Goal: Check status: Check status

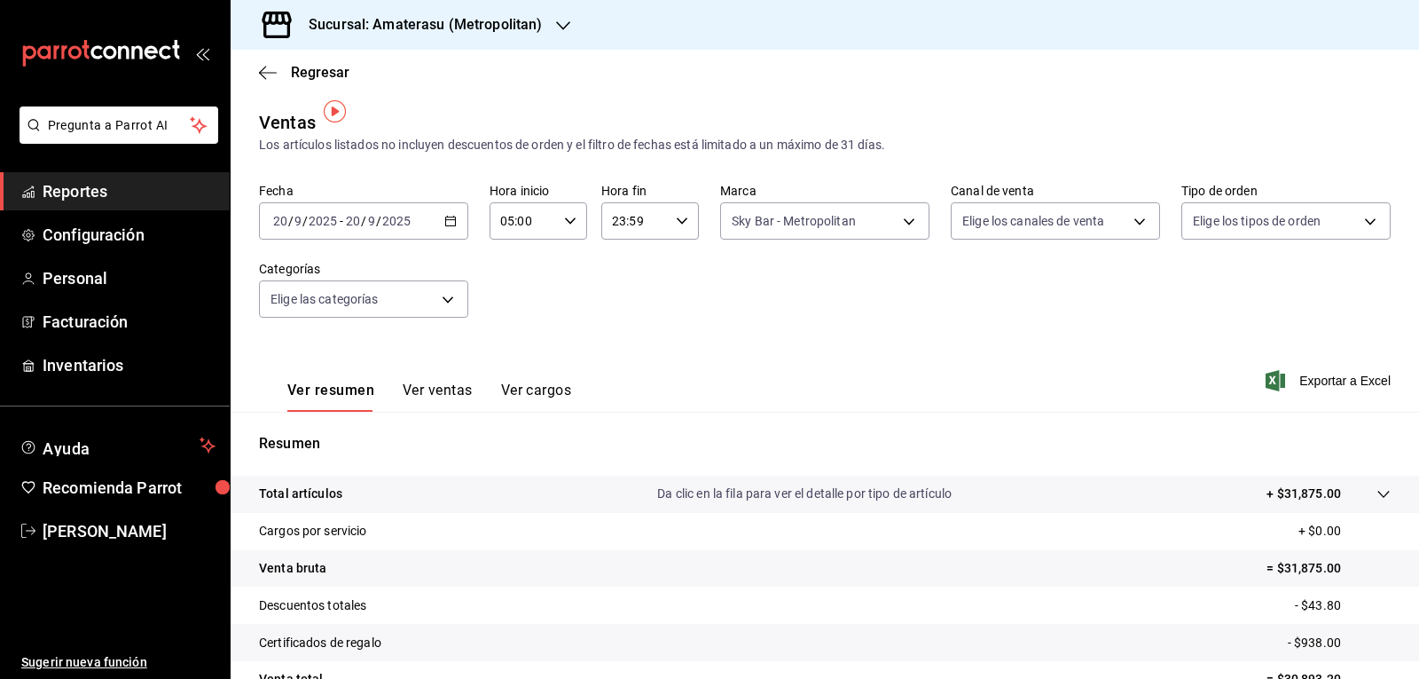
scroll to position [12, 0]
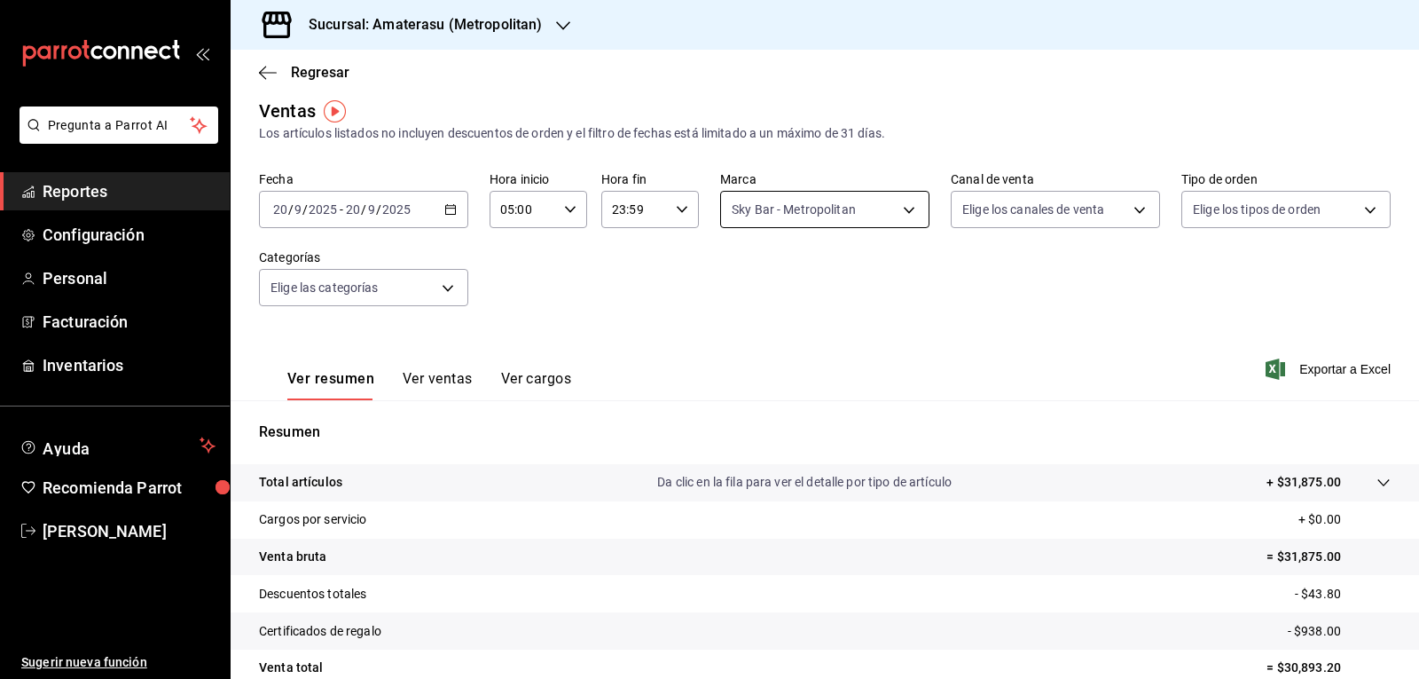
click at [784, 207] on body "Pregunta a Parrot AI Reportes Configuración Personal Facturación Inventarios Ay…" at bounding box center [709, 339] width 1419 height 679
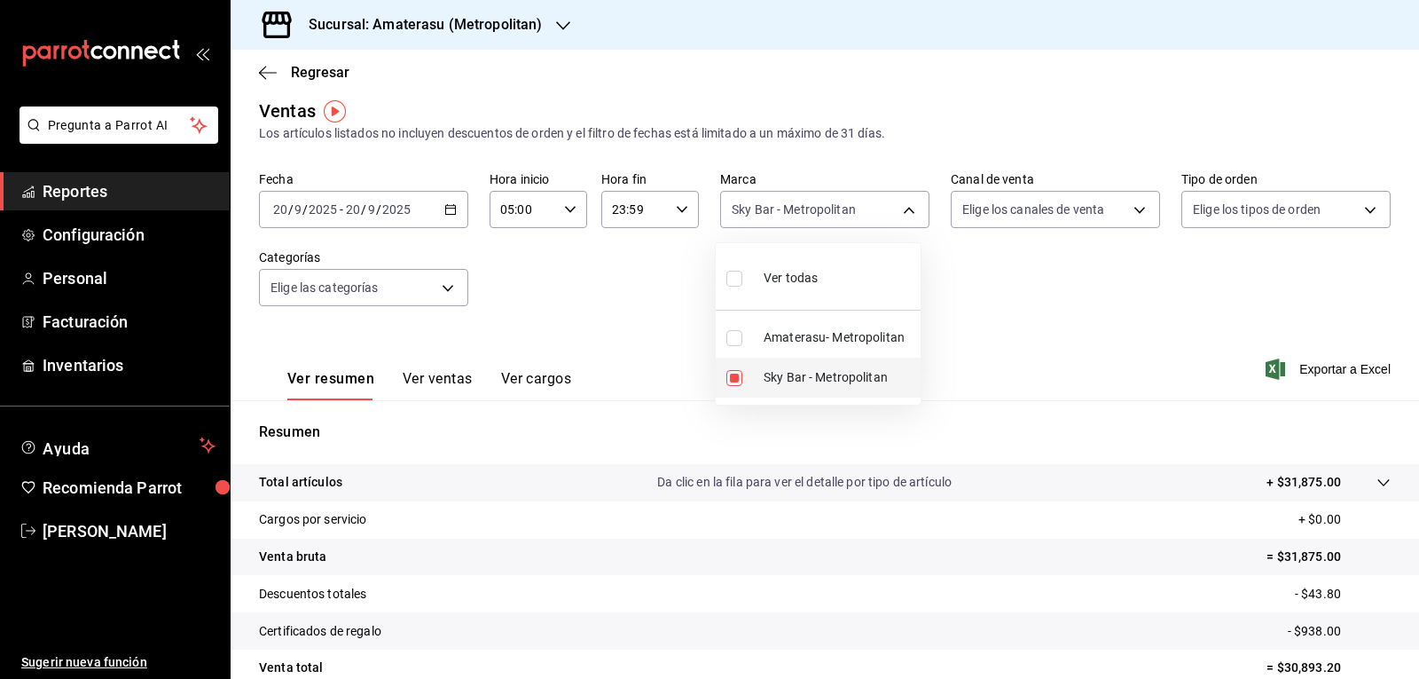
click at [734, 387] on li "Sky Bar - Metropolitan" at bounding box center [818, 377] width 205 height 40
checkbox input "false"
click at [735, 334] on input "checkbox" at bounding box center [735, 338] width 16 height 16
checkbox input "true"
type input "e4cd7fcb-d45b-43ae-a99f-ad4ccfcd9032"
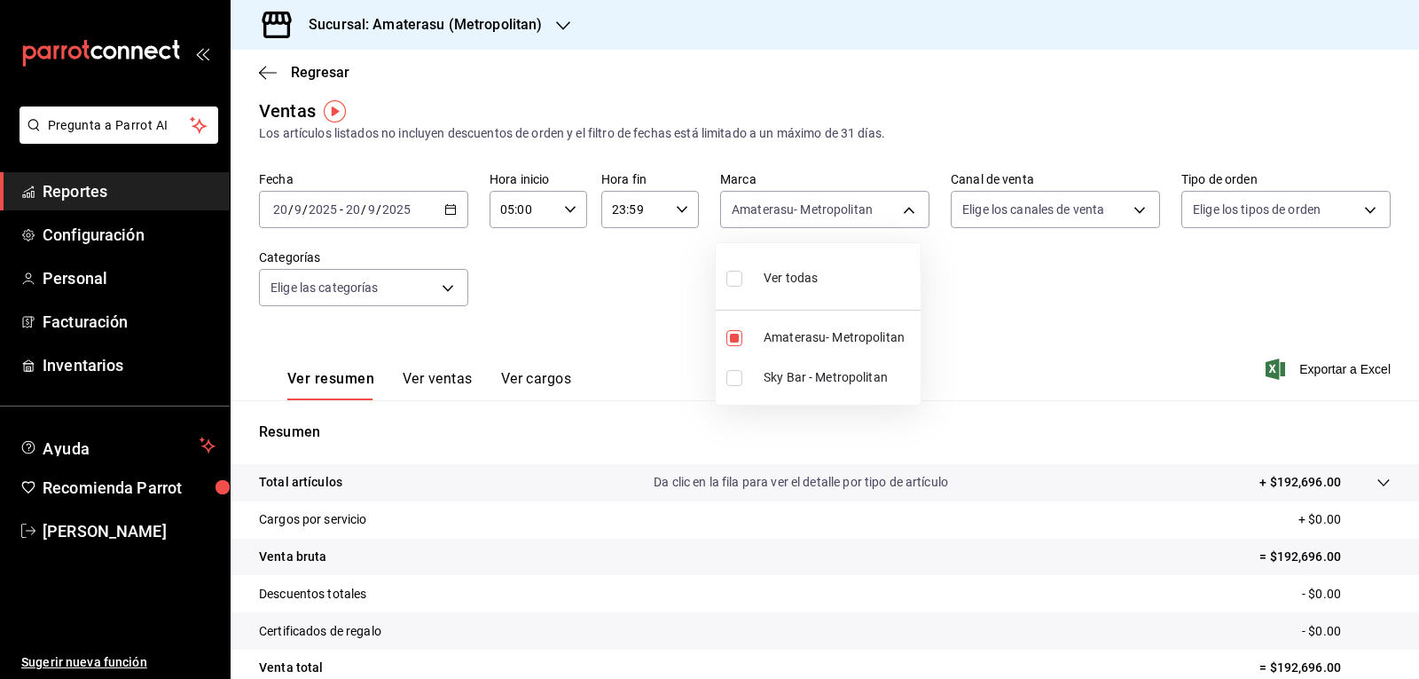
click at [1004, 342] on div at bounding box center [709, 339] width 1419 height 679
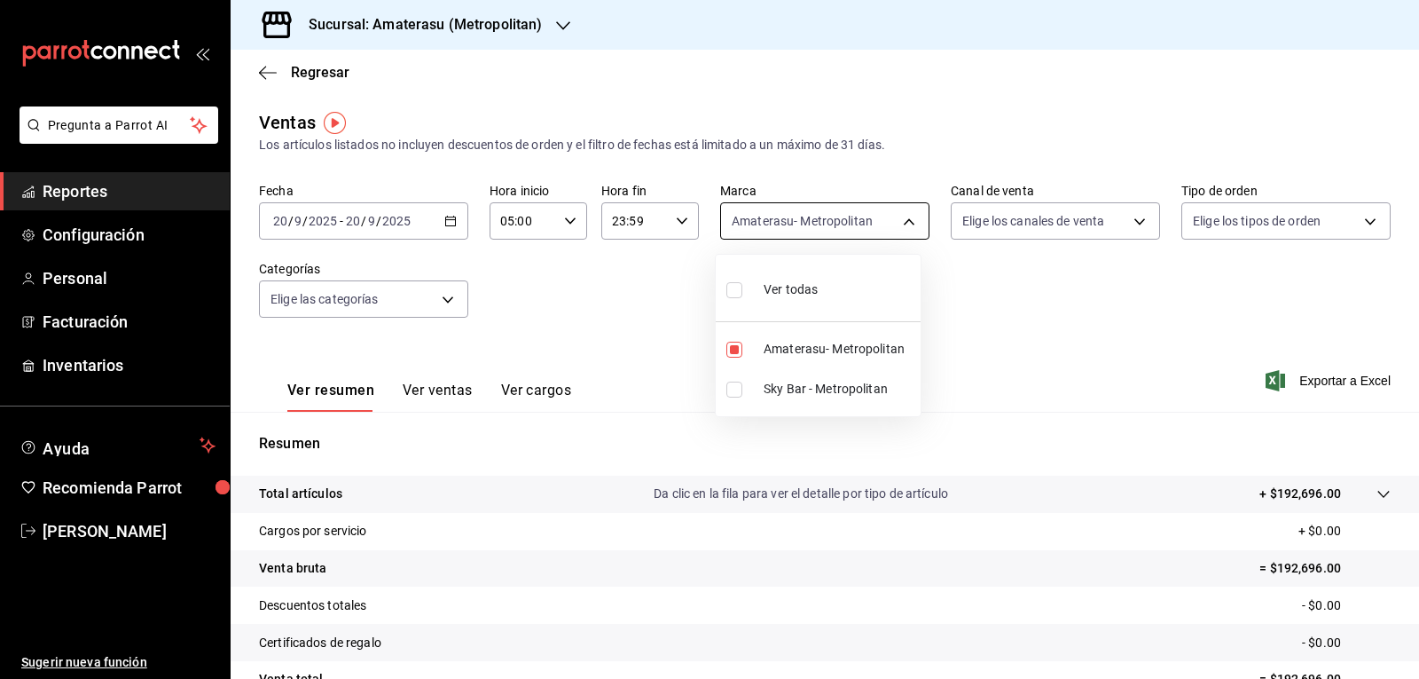
click at [748, 223] on body "Pregunta a Parrot AI Reportes Configuración Personal Facturación Inventarios Ay…" at bounding box center [709, 339] width 1419 height 679
click at [732, 343] on input "checkbox" at bounding box center [735, 350] width 16 height 16
checkbox input "false"
click at [733, 399] on li "Sky Bar - Metropolitan" at bounding box center [818, 389] width 205 height 40
type input "f3afaab8-8c3d-4e49-a299-af9bdf6027b2"
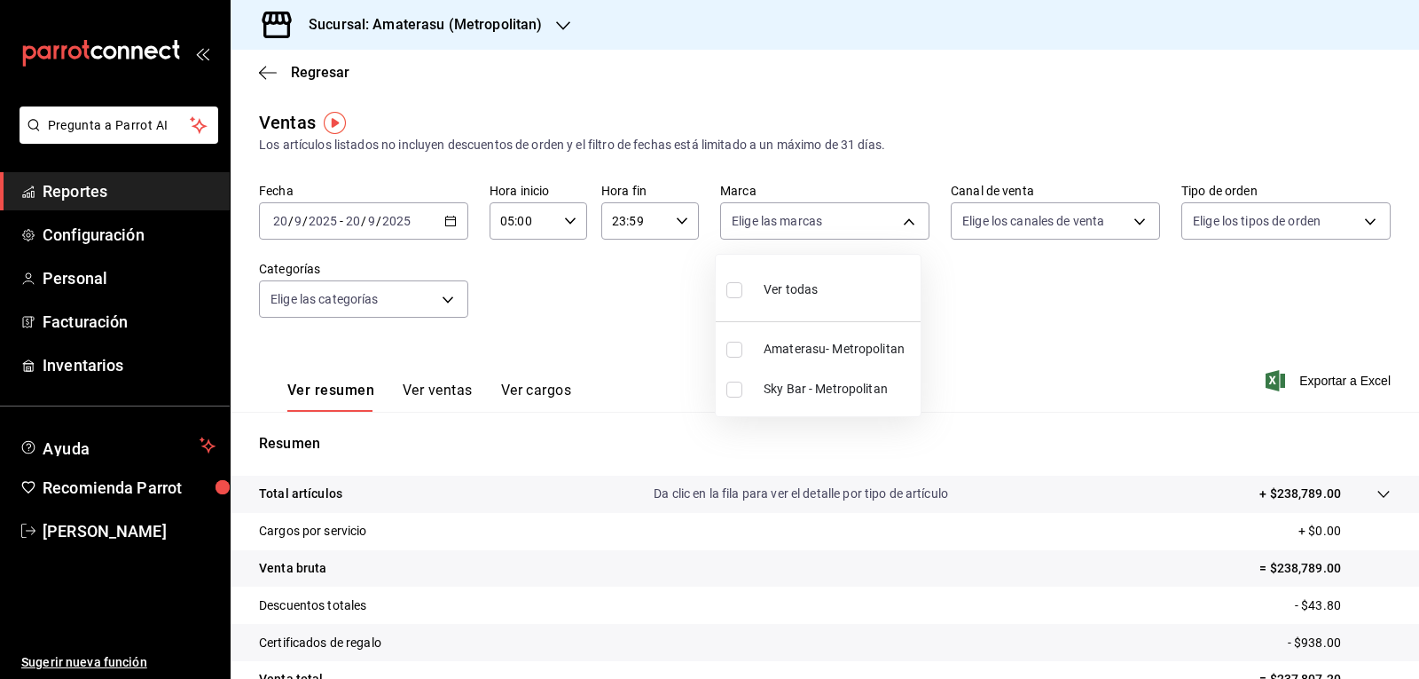
checkbox input "true"
click at [1068, 363] on div at bounding box center [709, 339] width 1419 height 679
click at [1068, 363] on div "Ver resumen Ver ventas Ver cargos Exportar a Excel" at bounding box center [825, 375] width 1189 height 73
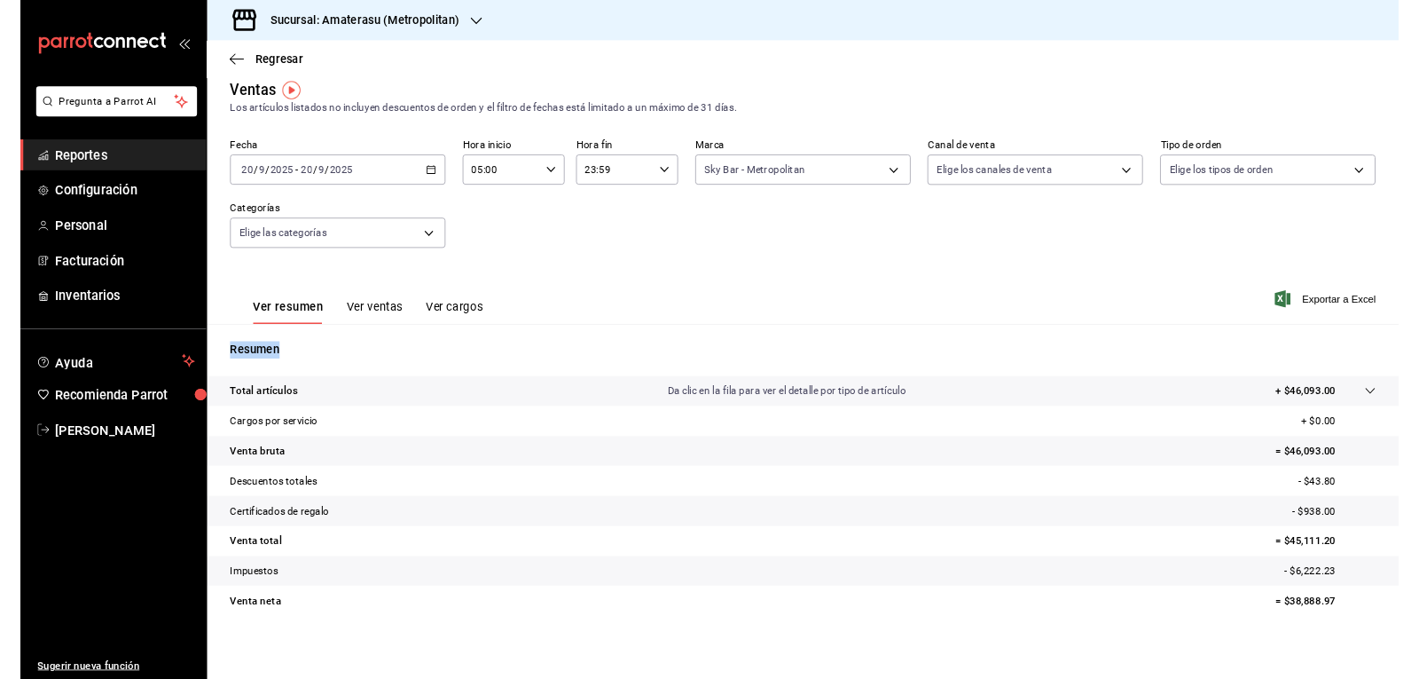
scroll to position [12, 0]
